Goal: Information Seeking & Learning: Learn about a topic

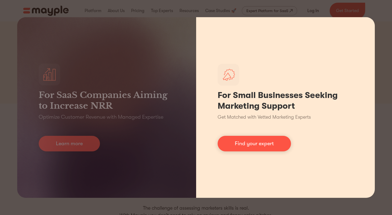
scroll to position [67, 0]
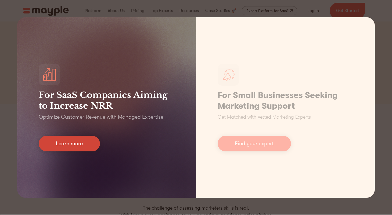
click at [83, 140] on link "Learn more" at bounding box center [69, 144] width 61 height 16
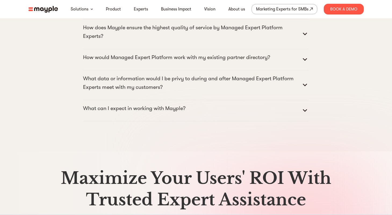
scroll to position [2642, 0]
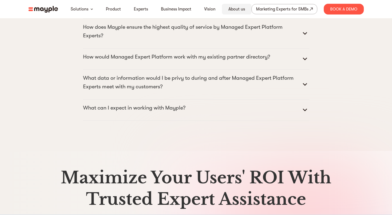
click at [239, 14] on div "About us" at bounding box center [237, 9] width 30 height 11
click at [234, 10] on link "About us" at bounding box center [236, 9] width 17 height 6
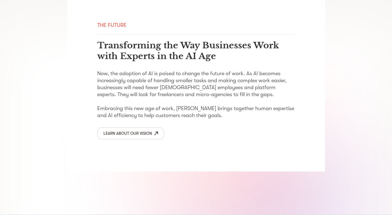
scroll to position [891, 0]
